Goal: Task Accomplishment & Management: Complete application form

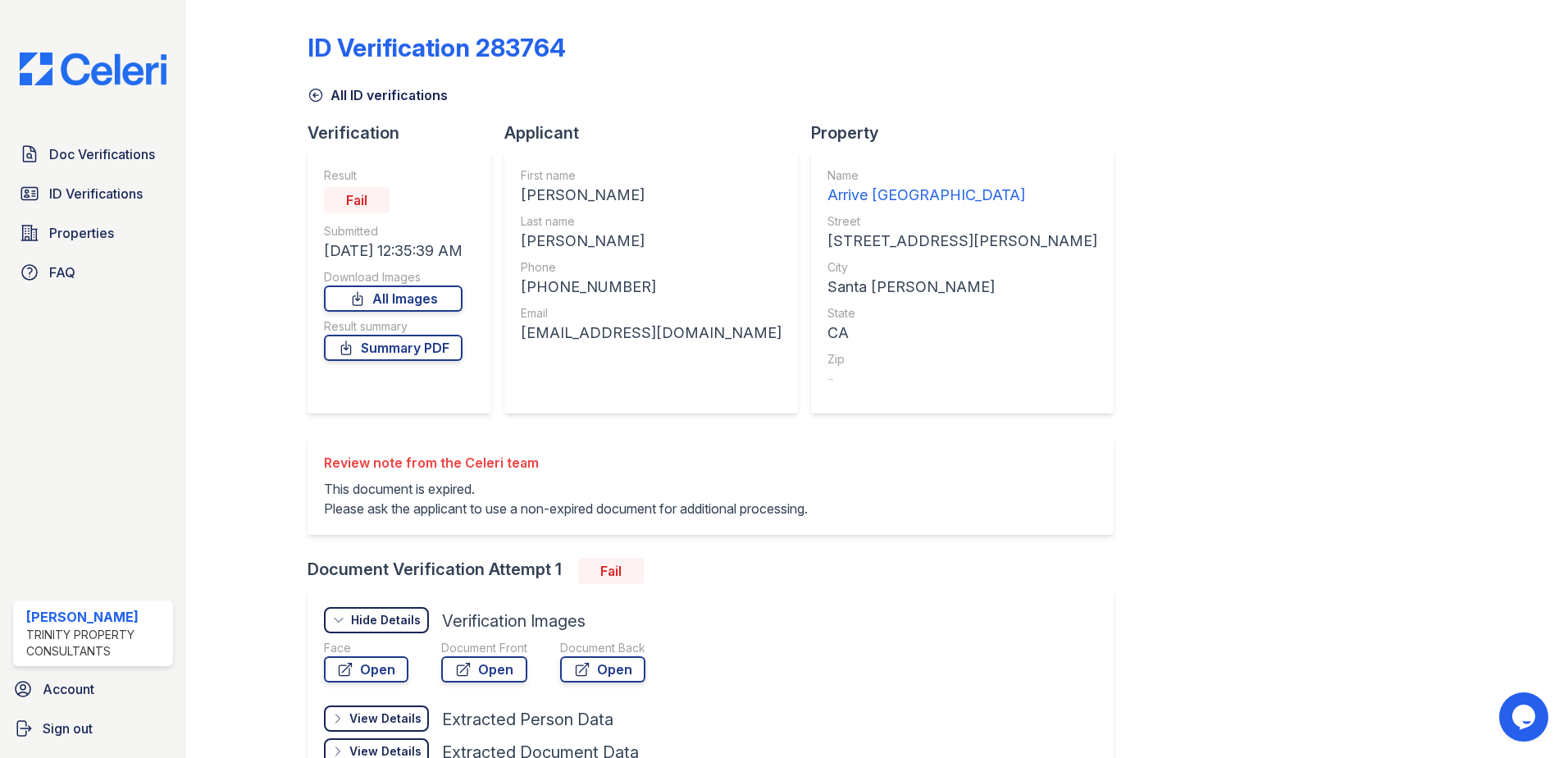
scroll to position [76, 0]
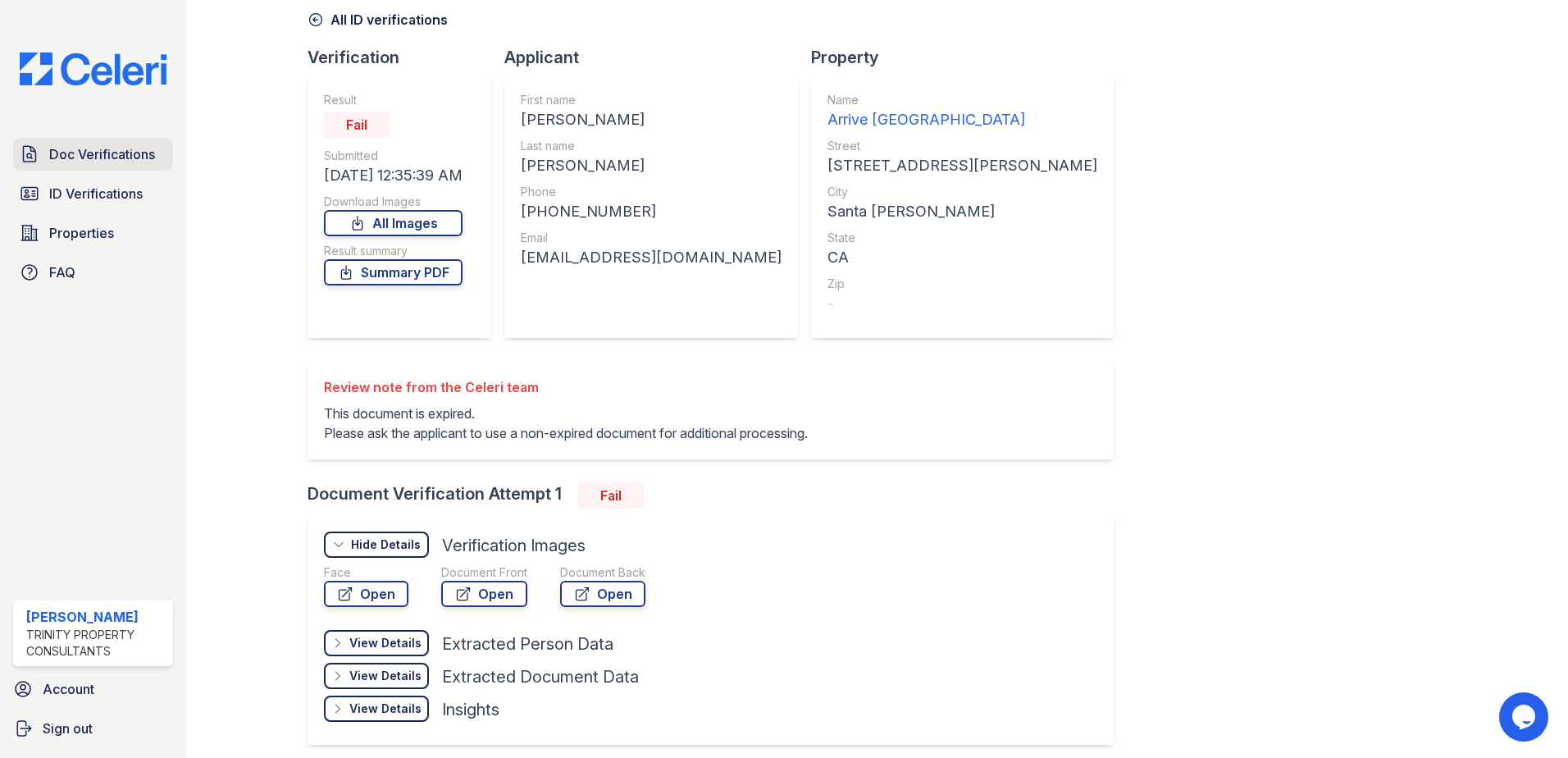
click at [89, 151] on span "Doc Verifications" at bounding box center [102, 154] width 105 height 20
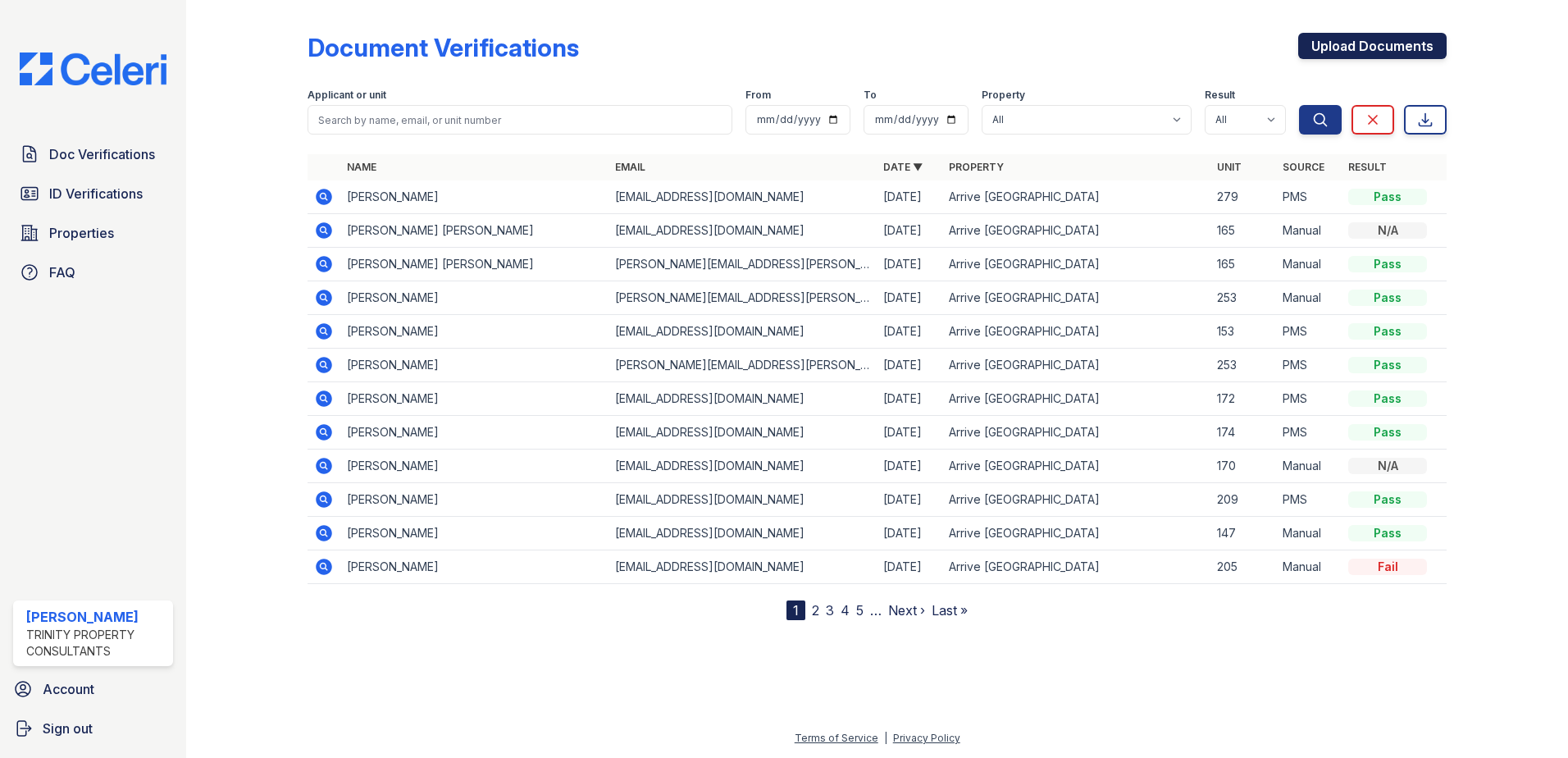
click at [1371, 49] on link "Upload Documents" at bounding box center [1372, 46] width 148 height 26
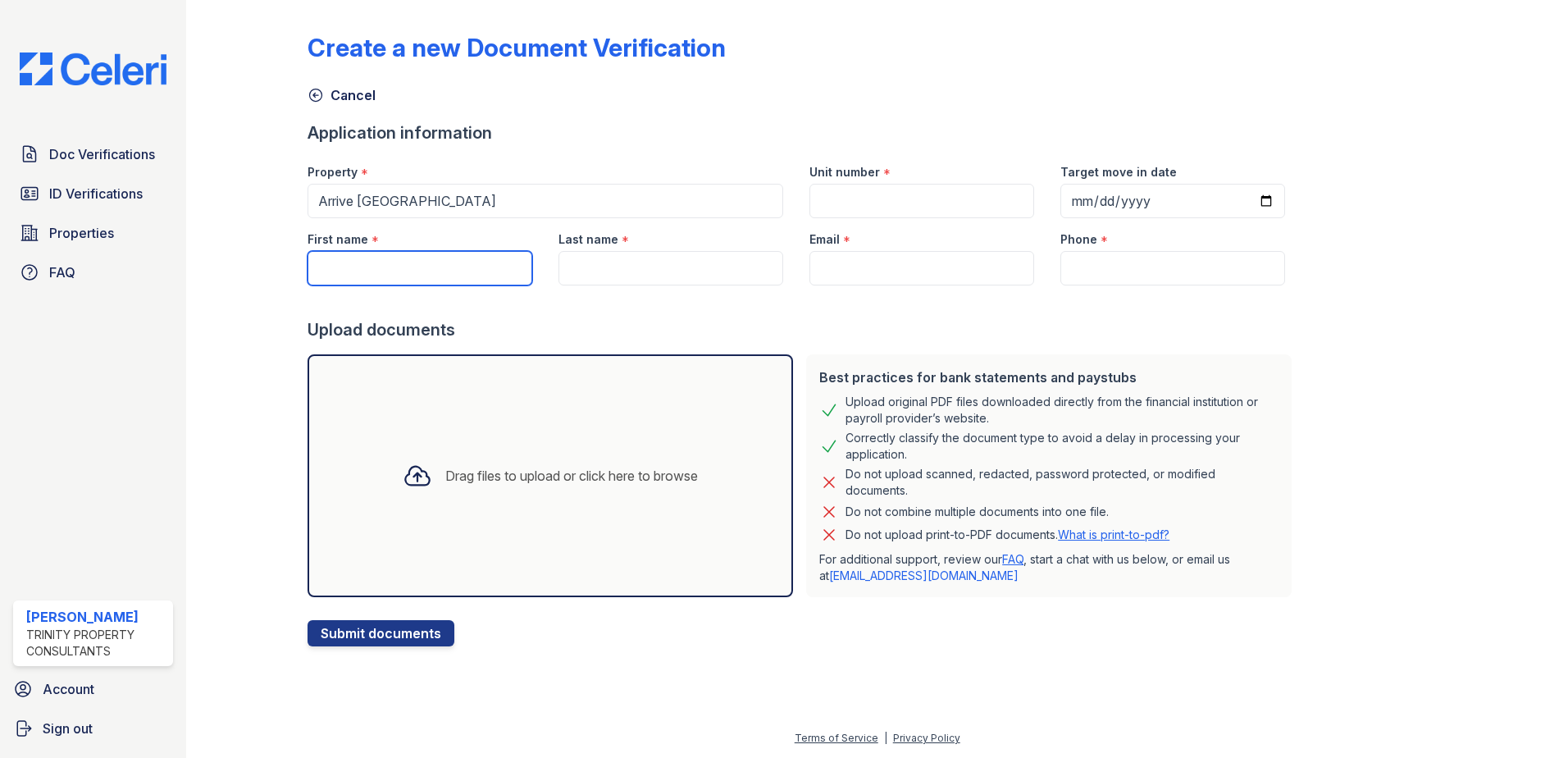
click at [444, 281] on input "First name" at bounding box center [420, 268] width 225 height 35
type input "[PERSON_NAME]"
click at [668, 275] on input "Last name" at bounding box center [671, 268] width 225 height 35
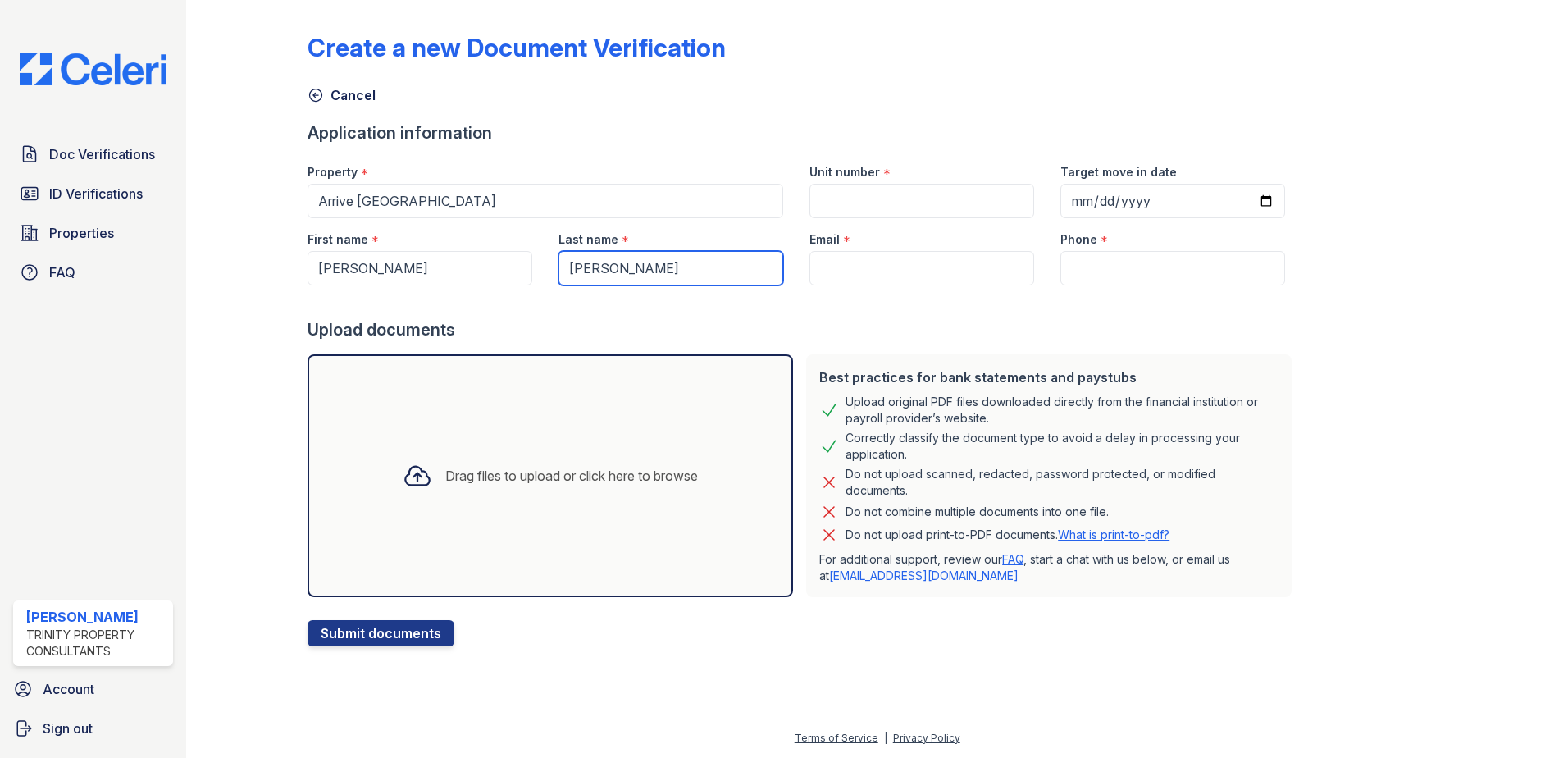
type input "[PERSON_NAME]"
